Goal: Task Accomplishment & Management: Use online tool/utility

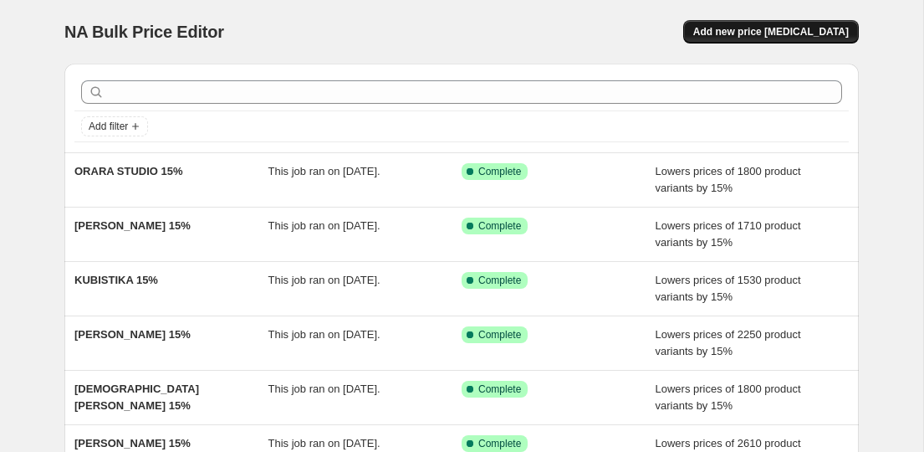
click at [744, 33] on span "Add new price [MEDICAL_DATA]" at bounding box center [771, 31] width 156 height 13
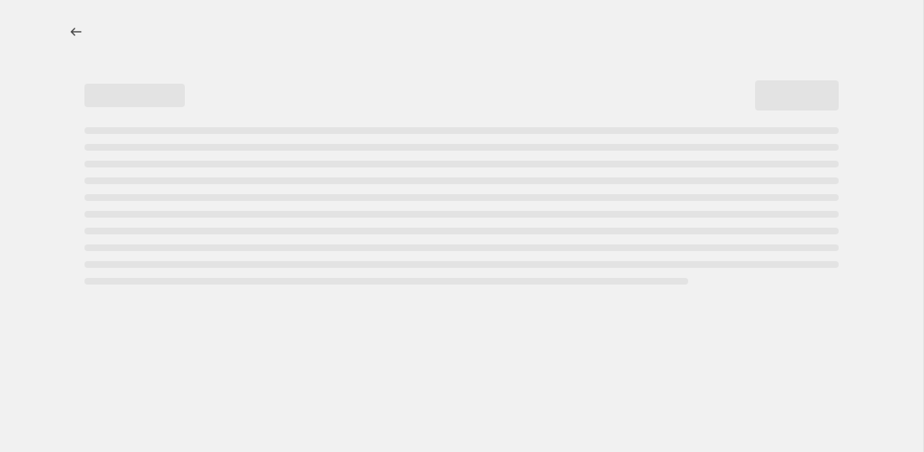
select select "percentage"
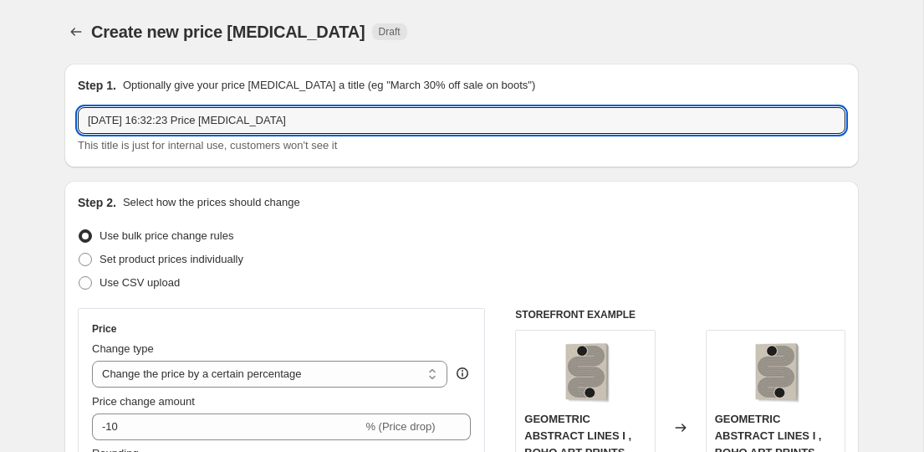
drag, startPoint x: 339, startPoint y: 113, endPoint x: 58, endPoint y: 118, distance: 281.8
paste input "{"value":1,"unit":"KILOGRAMS"} {"value":"2.2","unit":"KILOGRAMS"} {"value":"2.2…"
paste input "[PERSON_NAME]"
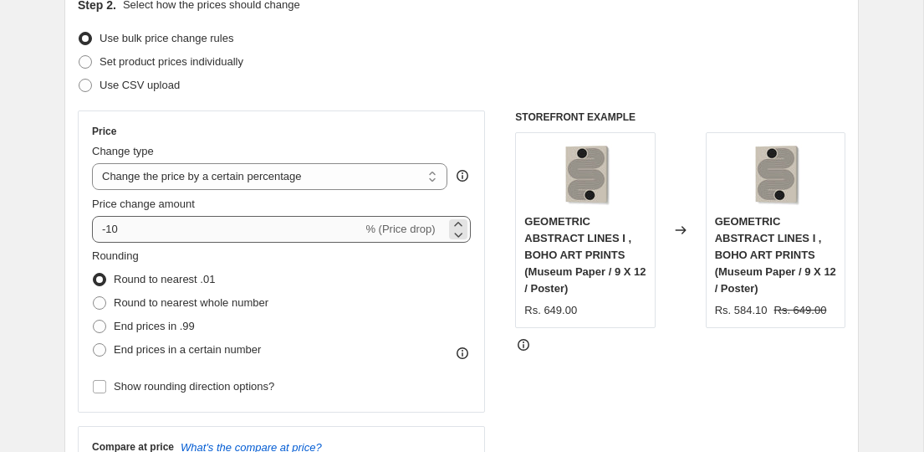
scroll to position [222, 0]
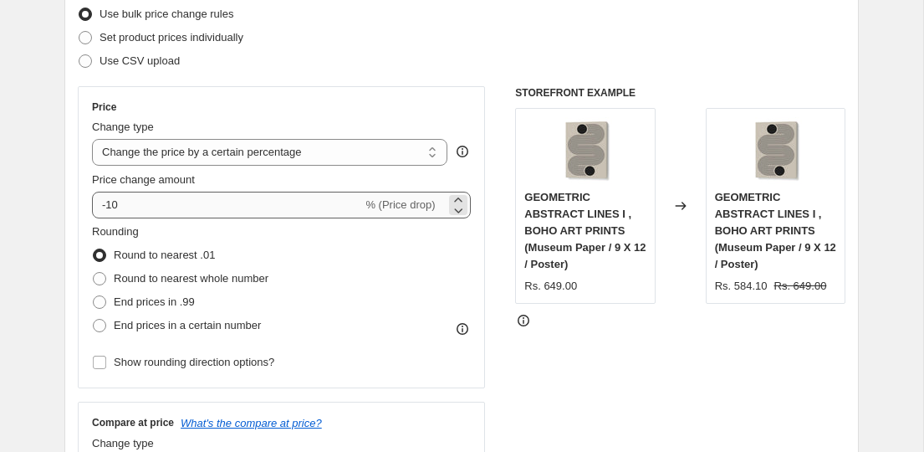
type input "[PERSON_NAME] 15%"
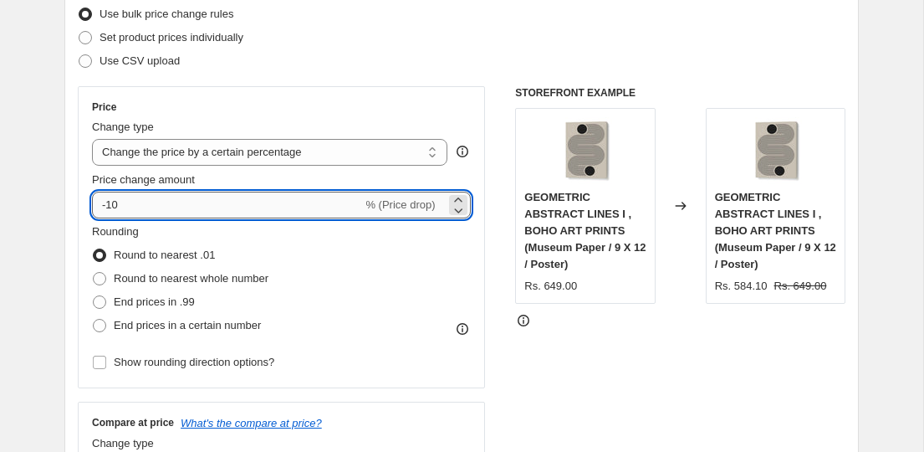
click at [214, 213] on input "-10" at bounding box center [227, 204] width 270 height 27
type input "-15"
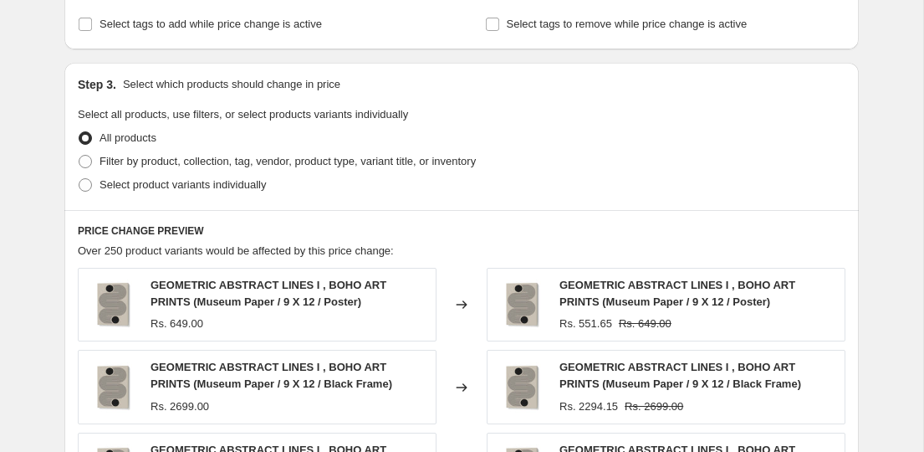
scroll to position [702, 0]
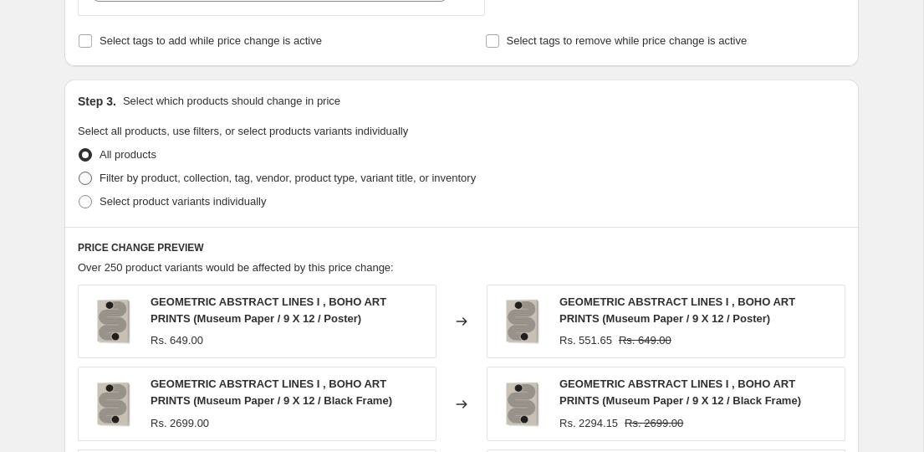
click at [193, 181] on span "Filter by product, collection, tag, vendor, product type, variant title, or inv…" at bounding box center [287, 177] width 376 height 13
click at [79, 172] on input "Filter by product, collection, tag, vendor, product type, variant title, or inv…" at bounding box center [79, 171] width 1 height 1
radio input "true"
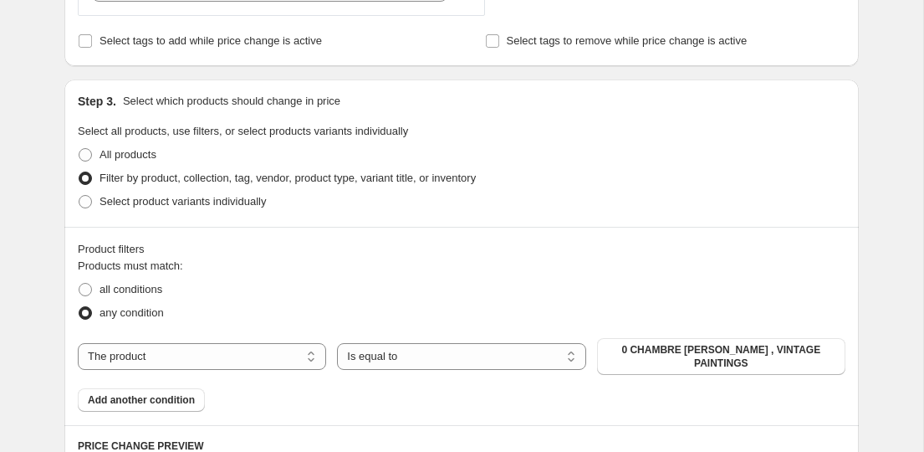
click at [191, 376] on div "Products must match: all conditions any condition The product The product's col…" at bounding box center [462, 335] width 768 height 154
click at [197, 361] on select "The product The product's collection The product's tag The product's vendor The…" at bounding box center [202, 356] width 248 height 27
select select "collection"
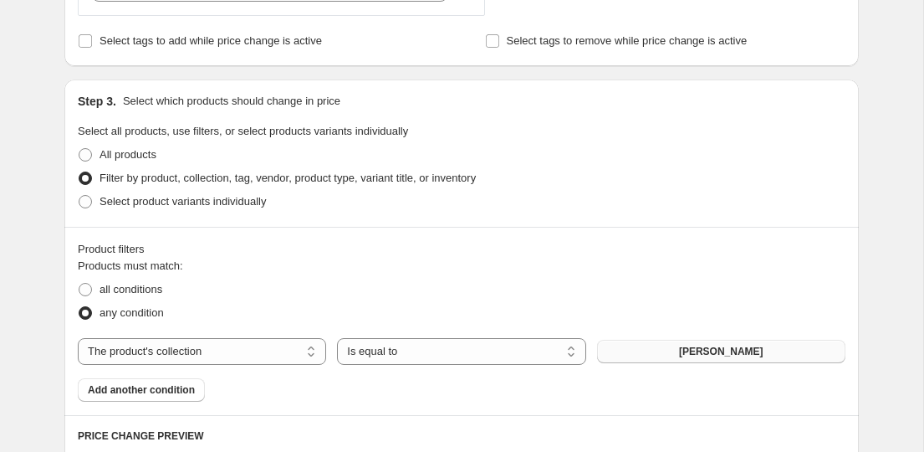
click at [650, 354] on button "ABDELKADER ALLAM" at bounding box center [721, 350] width 248 height 23
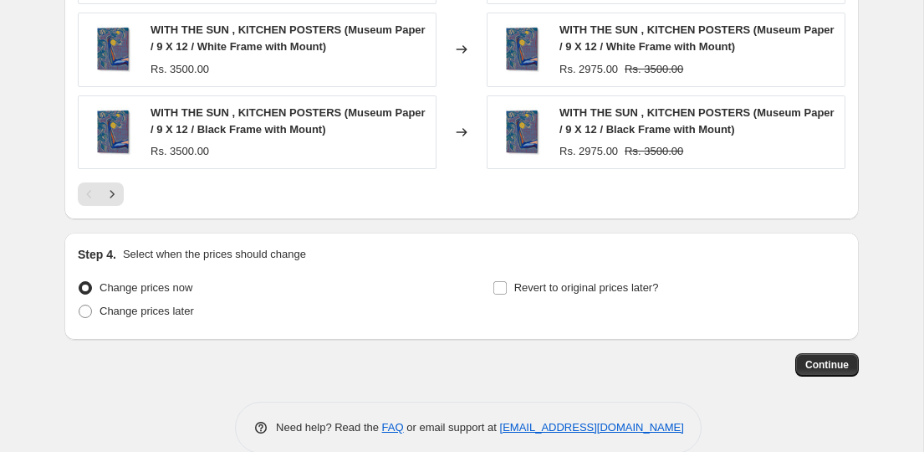
scroll to position [1435, 0]
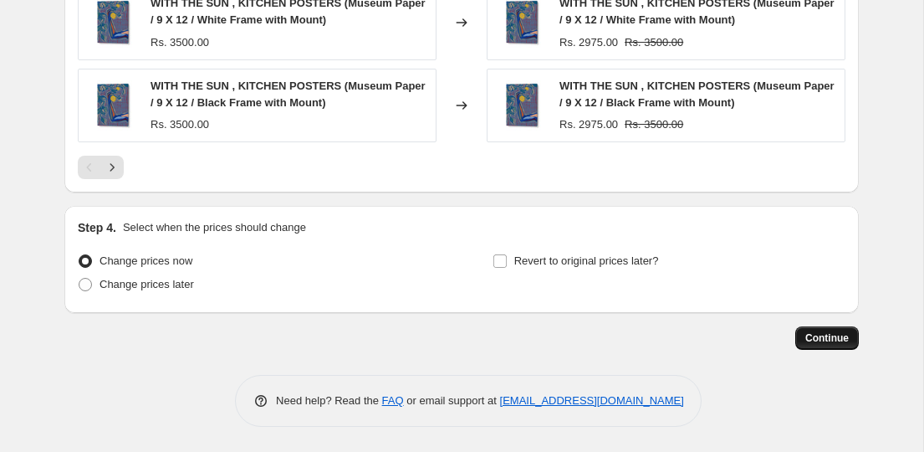
click at [816, 334] on span "Continue" at bounding box center [826, 337] width 43 height 13
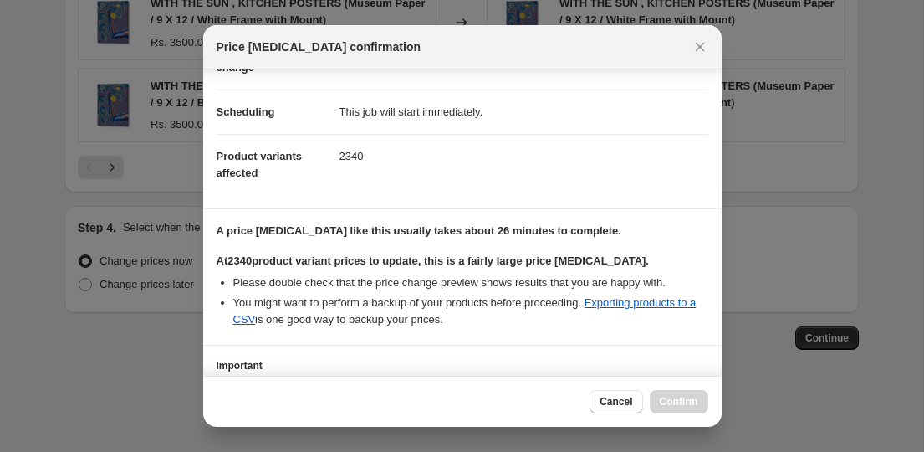
scroll to position [242, 0]
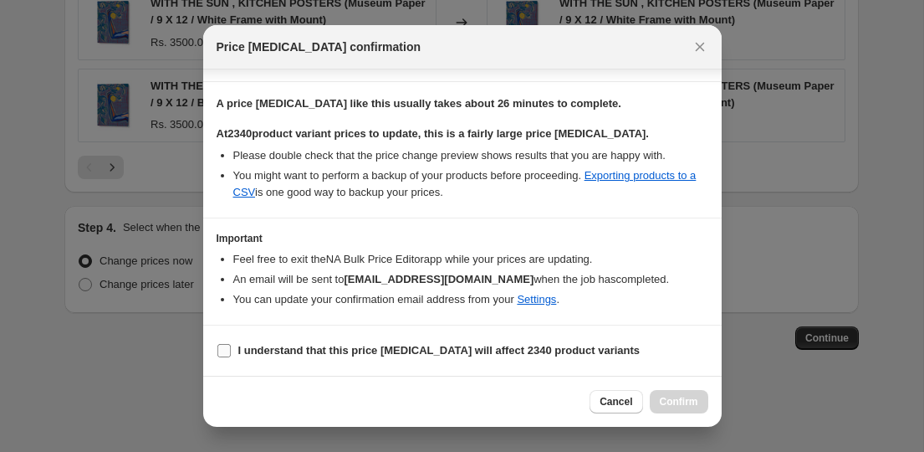
click at [375, 342] on span "I understand that this price change job will affect 2340 product variants" at bounding box center [439, 350] width 402 height 17
click at [231, 344] on input "I understand that this price change job will affect 2340 product variants" at bounding box center [223, 350] width 13 height 13
checkbox input "true"
click at [662, 407] on span "Confirm" at bounding box center [679, 401] width 38 height 13
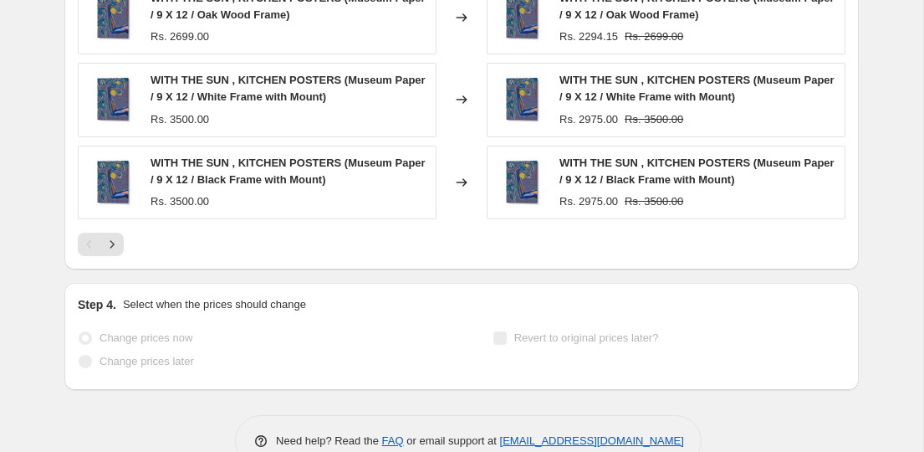
scroll to position [1478, 0]
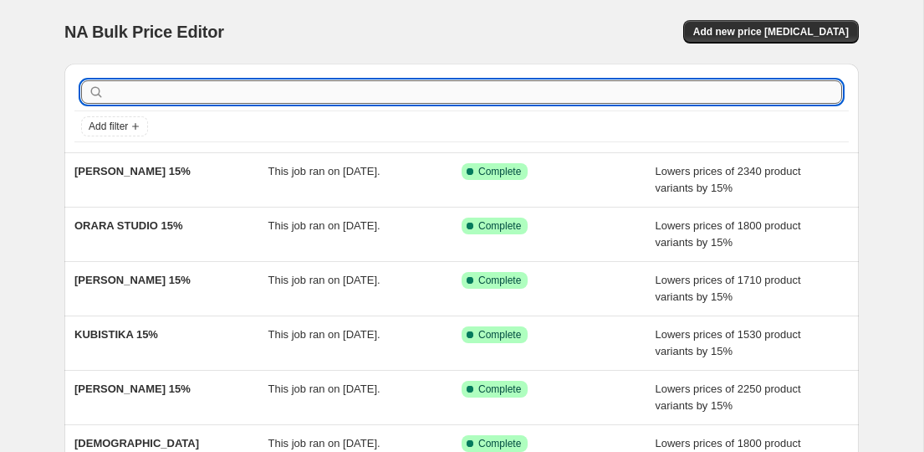
click at [238, 84] on input "text" at bounding box center [475, 91] width 734 height 23
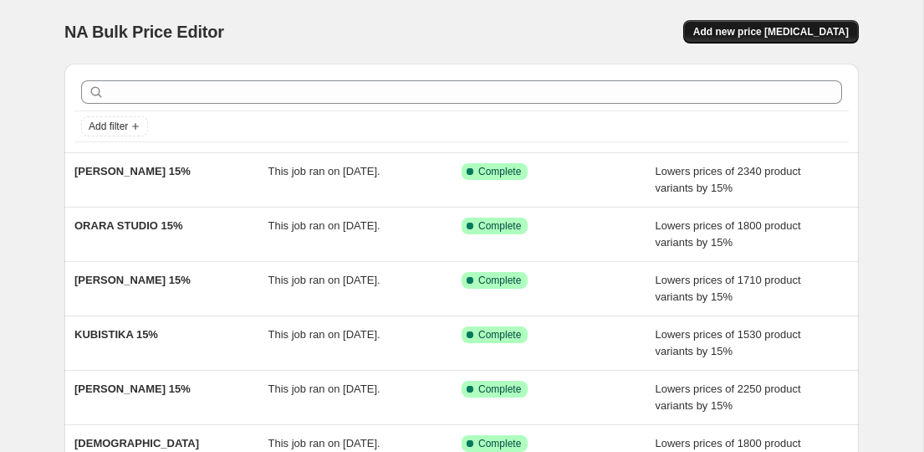
click at [734, 33] on span "Add new price [MEDICAL_DATA]" at bounding box center [771, 31] width 156 height 13
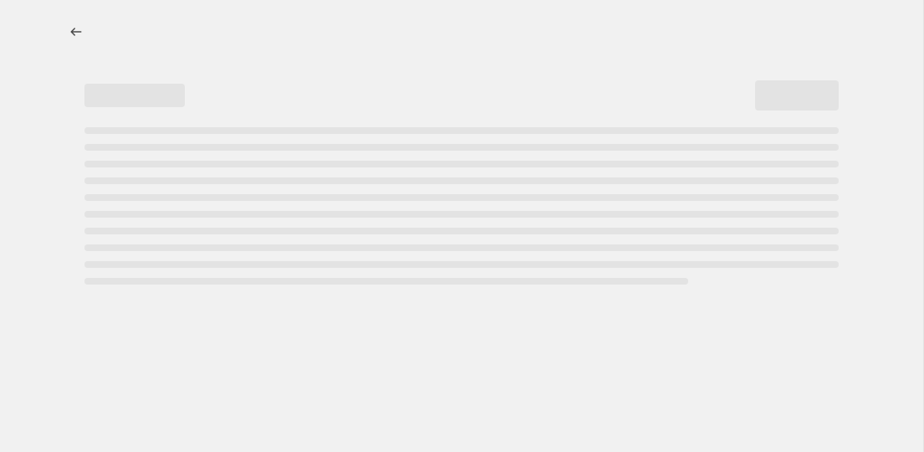
select select "percentage"
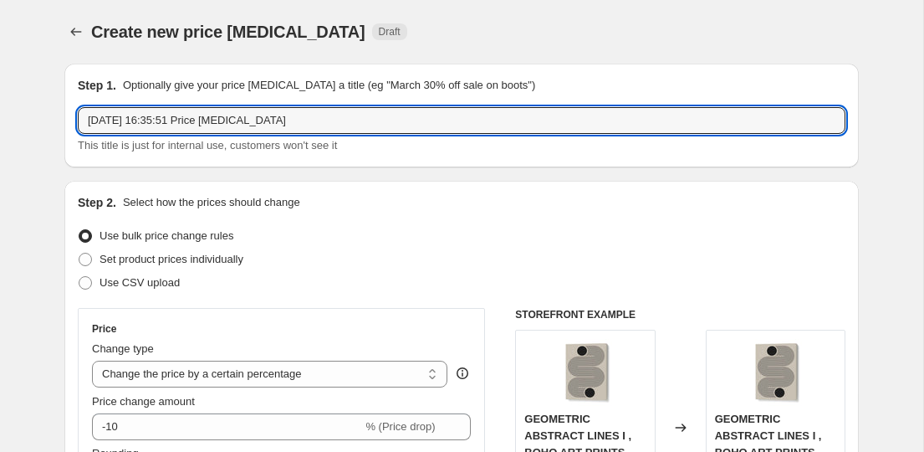
drag, startPoint x: 309, startPoint y: 125, endPoint x: 59, endPoint y: 94, distance: 252.8
paste input "5% DONE"
paste input "BAROO BLOOM"
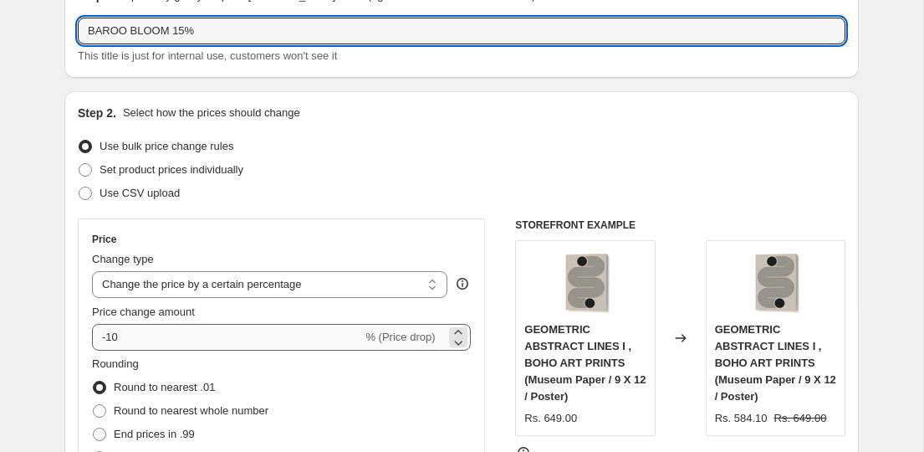
type input "BAROO BLOOM 15%"
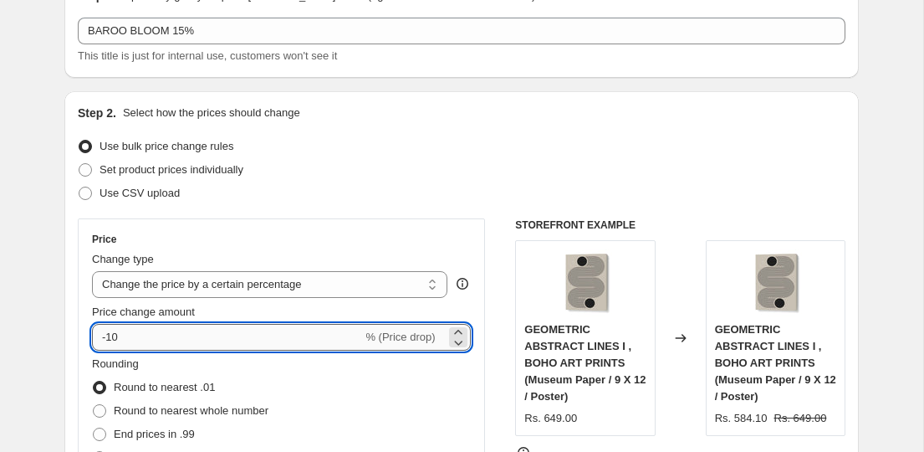
click at [194, 329] on input "-10" at bounding box center [227, 337] width 270 height 27
type input "-15"
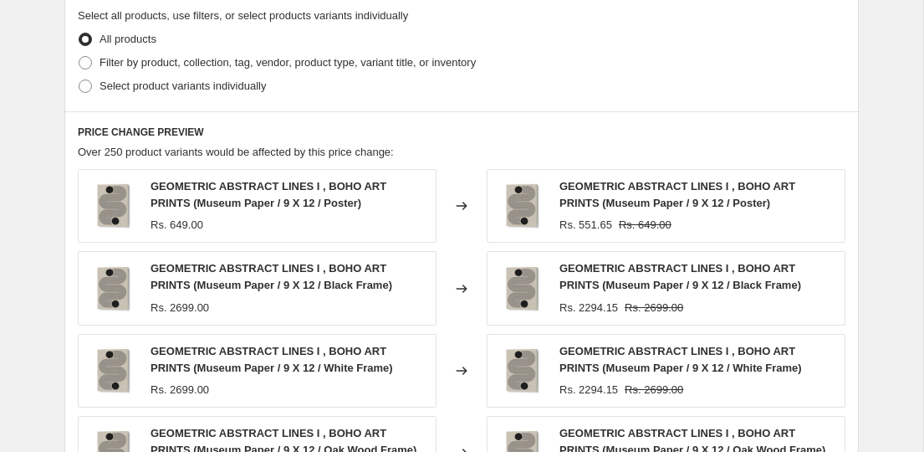
scroll to position [824, 0]
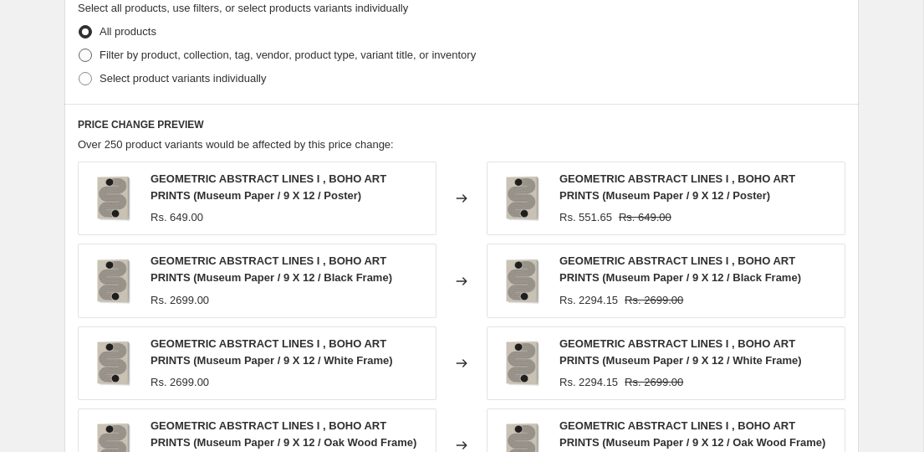
click at [156, 52] on span "Filter by product, collection, tag, vendor, product type, variant title, or inv…" at bounding box center [287, 54] width 376 height 13
click at [79, 49] on input "Filter by product, collection, tag, vendor, product type, variant title, or inv…" at bounding box center [79, 48] width 1 height 1
radio input "true"
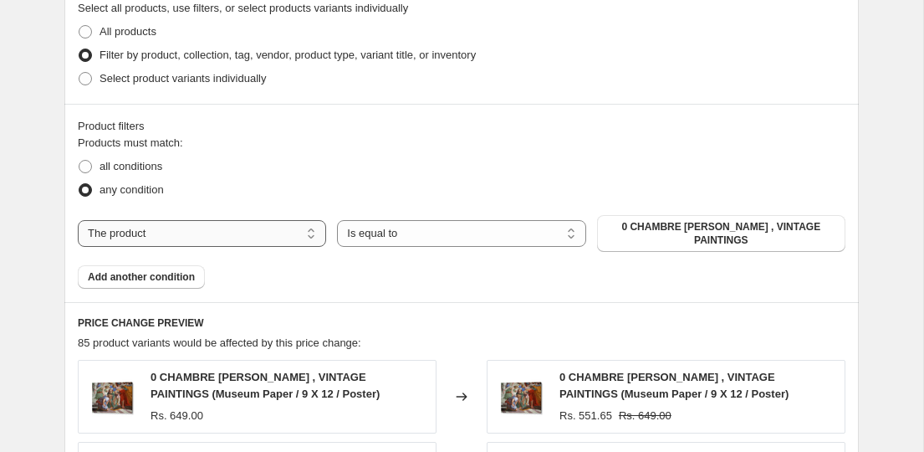
click at [213, 220] on select "The product The product's collection The product's tag The product's vendor The…" at bounding box center [202, 233] width 248 height 27
select select "collection"
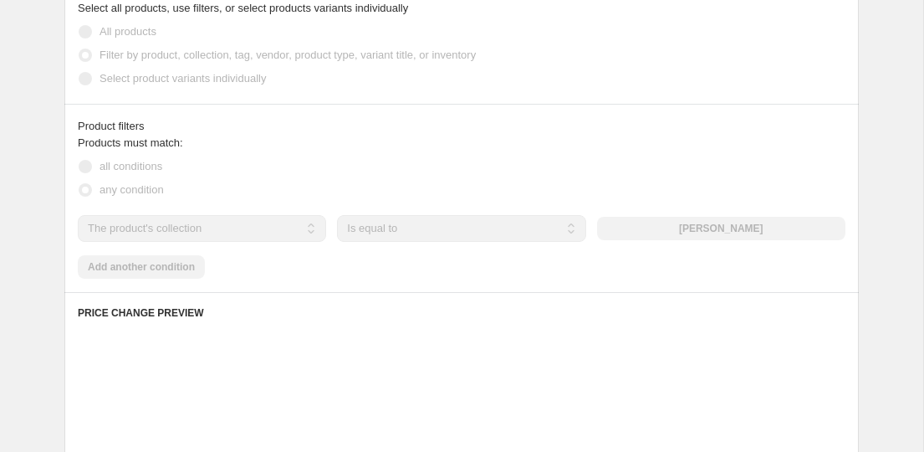
click at [768, 227] on div "The product The product's collection The product's tag The product's vendor The…" at bounding box center [462, 228] width 768 height 27
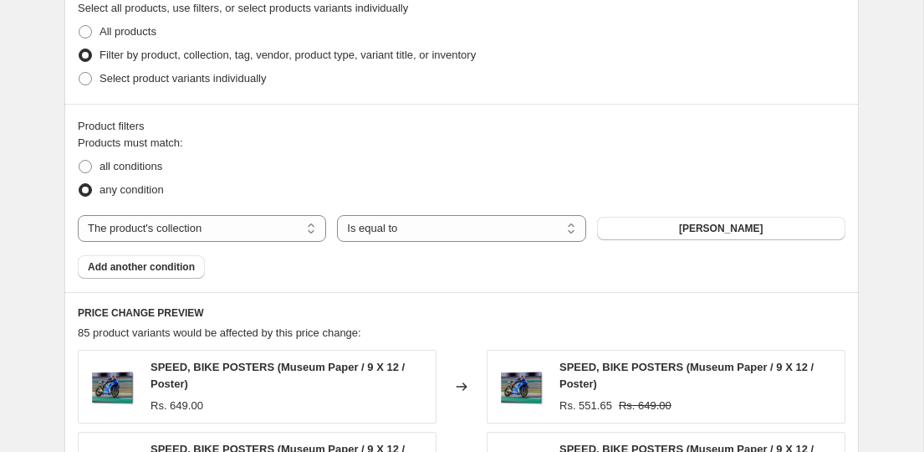
click at [763, 227] on span "ABDELKADER ALLAM" at bounding box center [721, 228] width 84 height 13
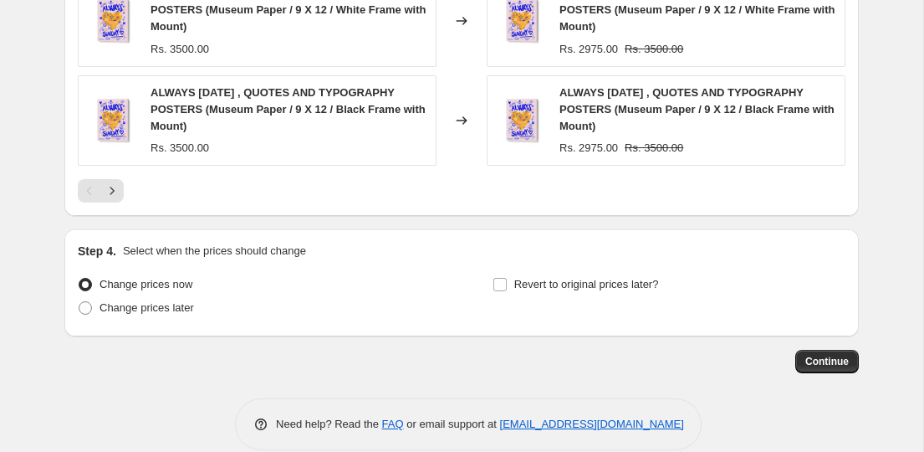
scroll to position [1485, 0]
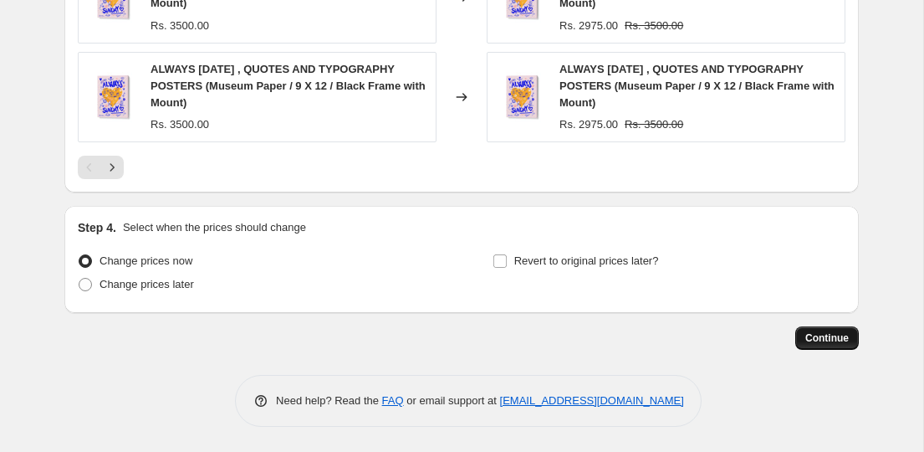
click at [828, 343] on span "Continue" at bounding box center [826, 337] width 43 height 13
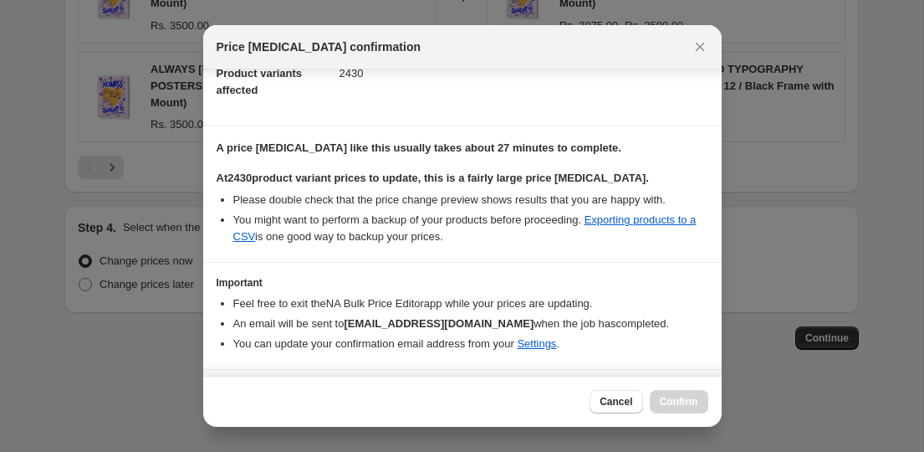
scroll to position [242, 0]
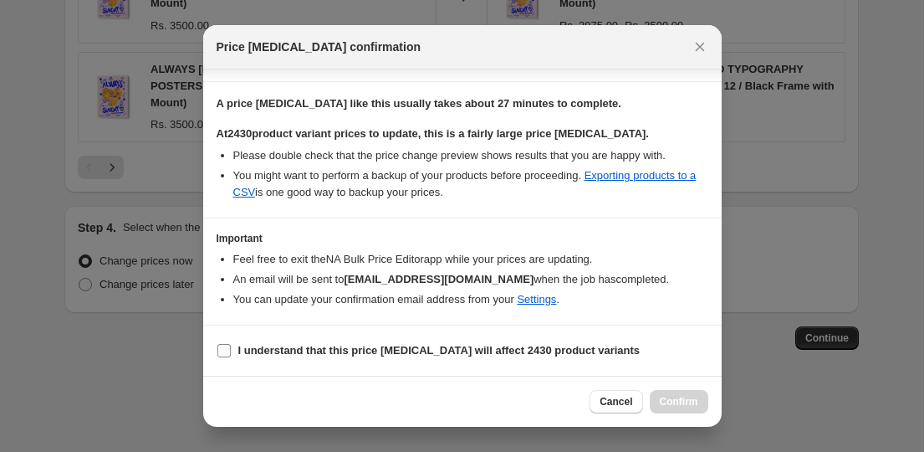
click at [467, 347] on b "I understand that this price change job will affect 2430 product variants" at bounding box center [439, 350] width 402 height 13
click at [231, 347] on input "I understand that this price change job will affect 2430 product variants" at bounding box center [223, 350] width 13 height 13
checkbox input "true"
click at [686, 401] on span "Confirm" at bounding box center [679, 401] width 38 height 13
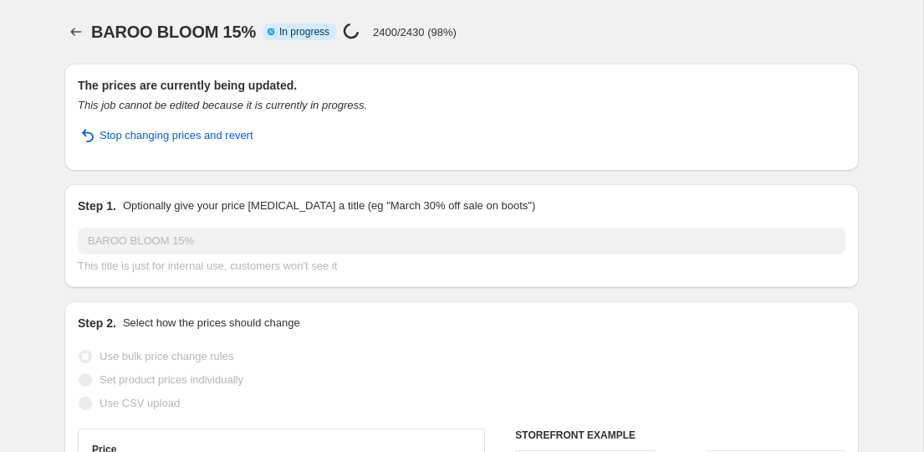
select select "percentage"
select select "collection"
